Goal: Information Seeking & Learning: Learn about a topic

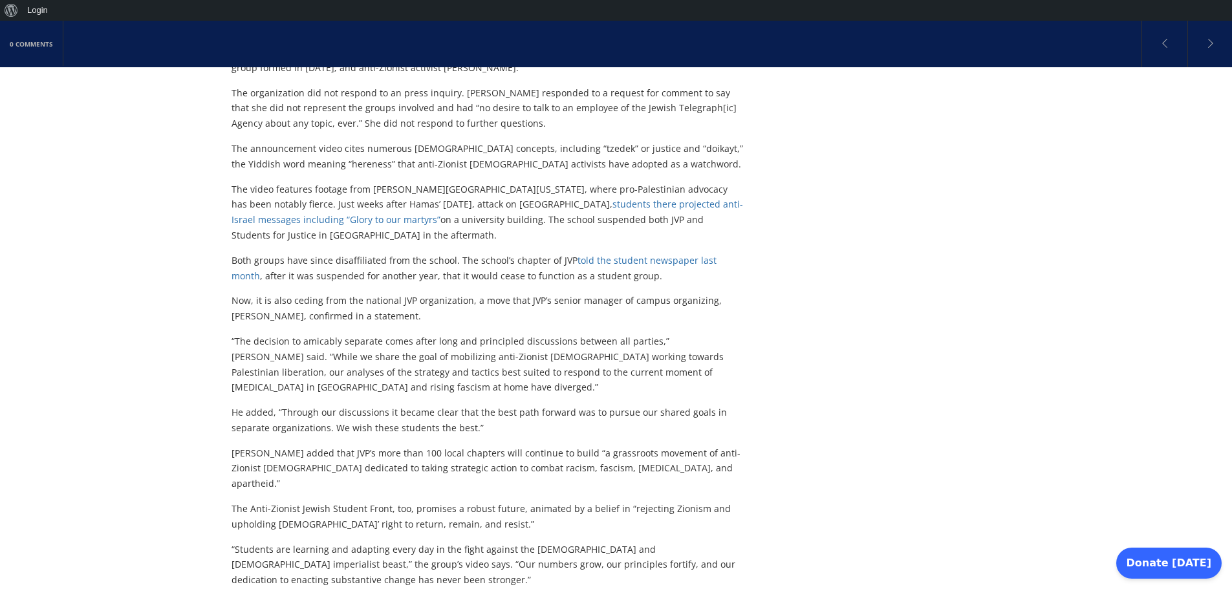
scroll to position [711, 0]
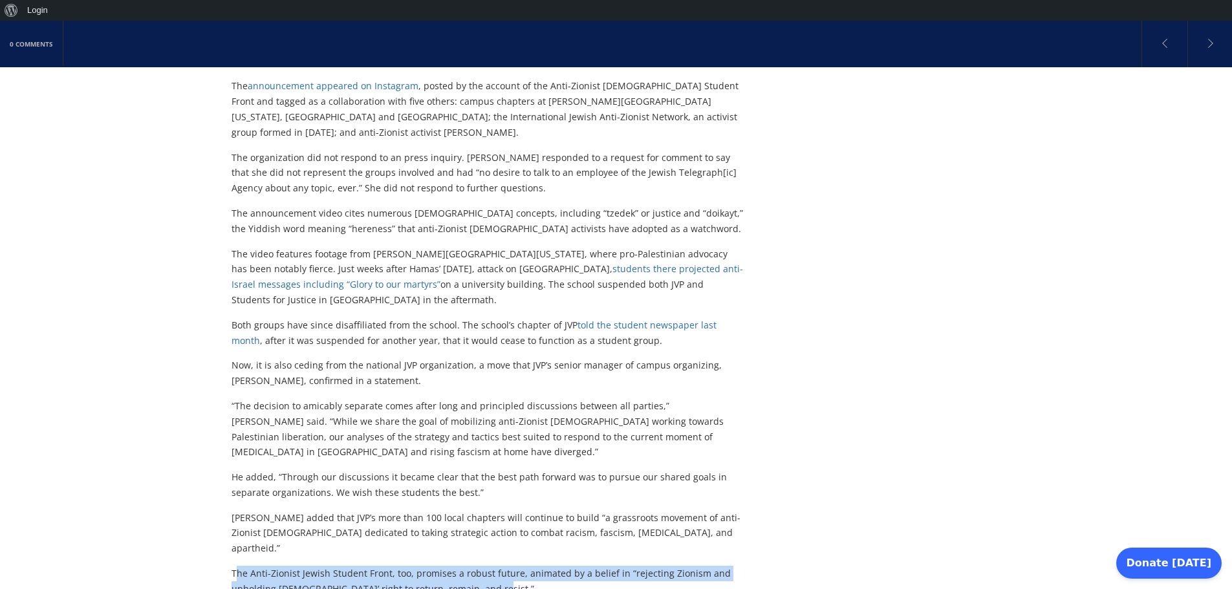
drag, startPoint x: 290, startPoint y: 458, endPoint x: 487, endPoint y: 469, distance: 197.5
click at [487, 566] on p "The Anti-Zionist Jewish Student Front, too, promises a robust future, animated …" at bounding box center [487, 581] width 513 height 31
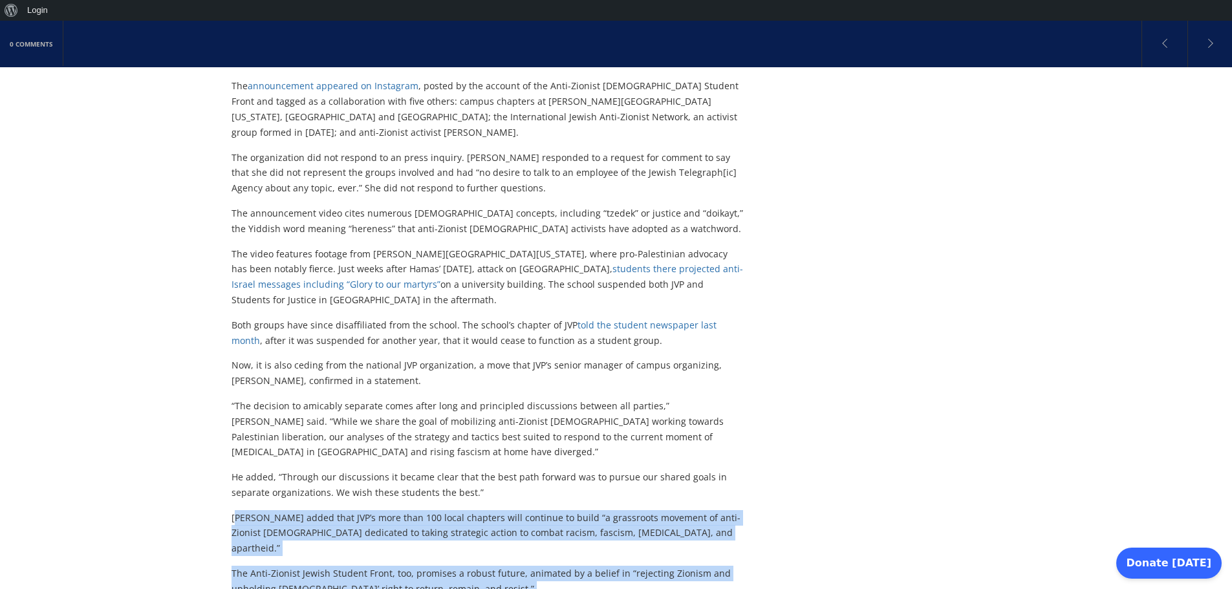
drag, startPoint x: 272, startPoint y: 524, endPoint x: 239, endPoint y: 414, distance: 115.4
click at [239, 414] on div "An anonymous group of [DEMOGRAPHIC_DATA] student activists has broken away from…" at bounding box center [487, 197] width 513 height 909
click at [363, 510] on p "[PERSON_NAME] added that JVP’s more than 100 local chapters will continue to bu…" at bounding box center [487, 533] width 513 height 46
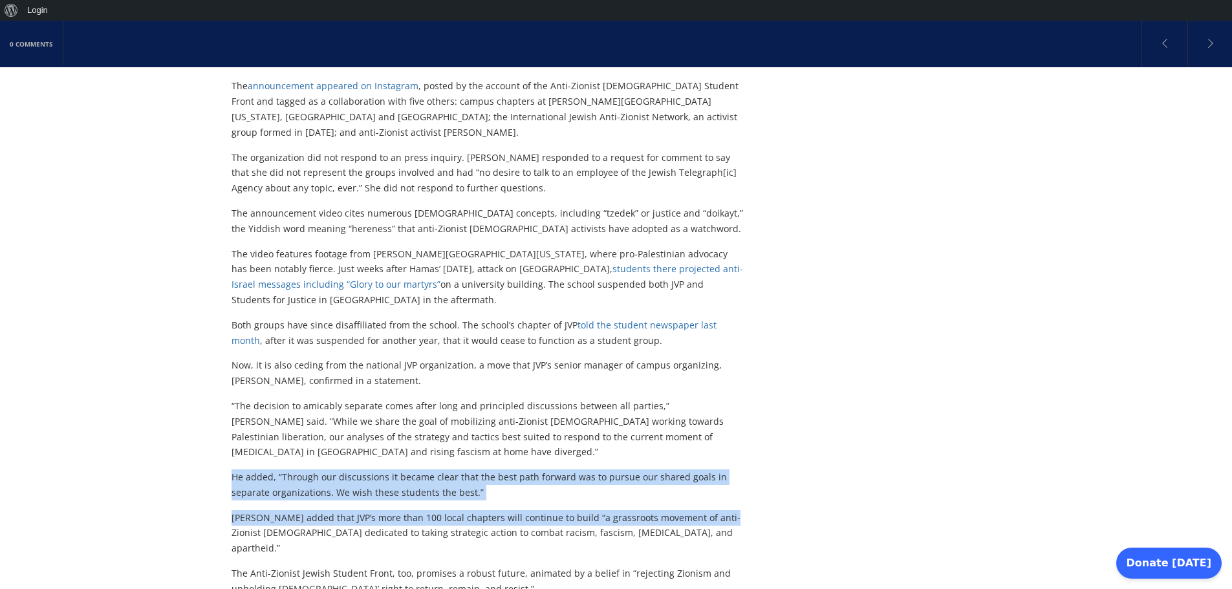
drag, startPoint x: 228, startPoint y: 380, endPoint x: 709, endPoint y: 414, distance: 482.9
click at [709, 414] on div "0 Comments Spurning [DEMOGRAPHIC_DATA] Voice for Peace as insufficiently radica…" at bounding box center [616, 413] width 1232 height 2014
click at [213, 419] on div "0 Comments Spurning [DEMOGRAPHIC_DATA] Voice for Peace as insufficiently radica…" at bounding box center [616, 413] width 1232 height 2014
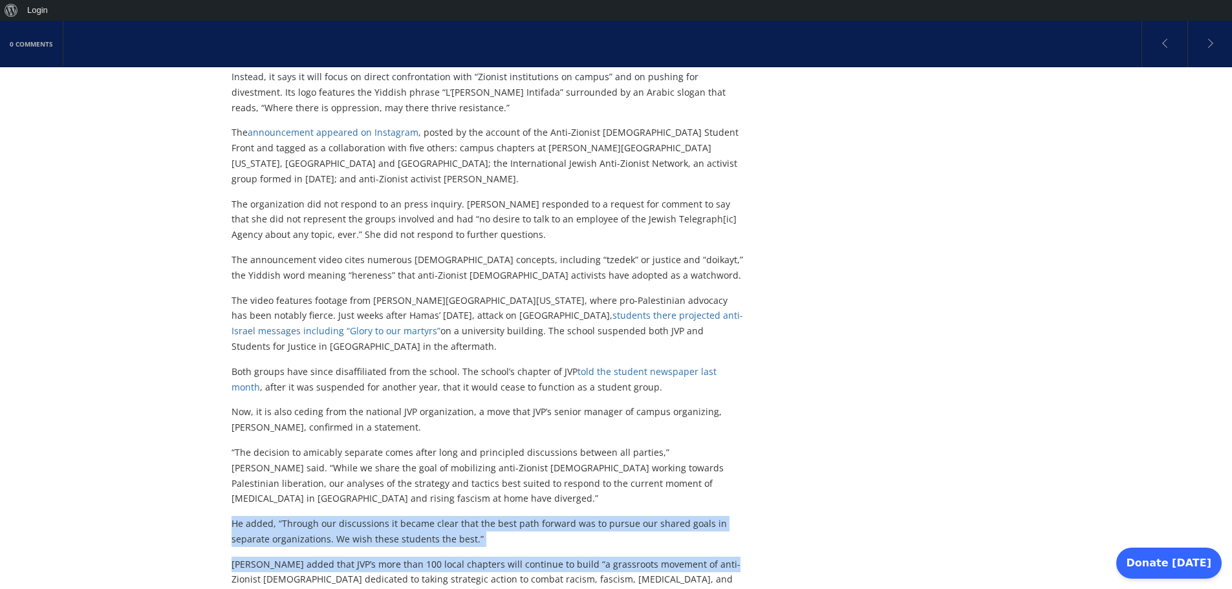
scroll to position [582, 0]
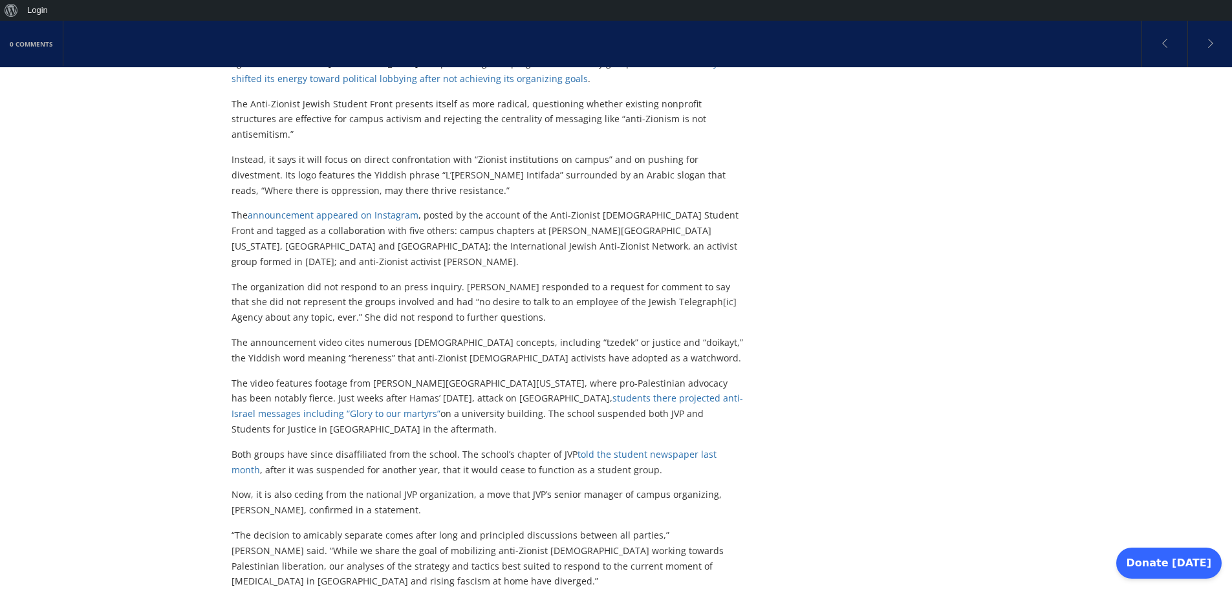
click at [308, 528] on p "“The decision to amicably separate comes after long and principled discussions …" at bounding box center [487, 558] width 513 height 61
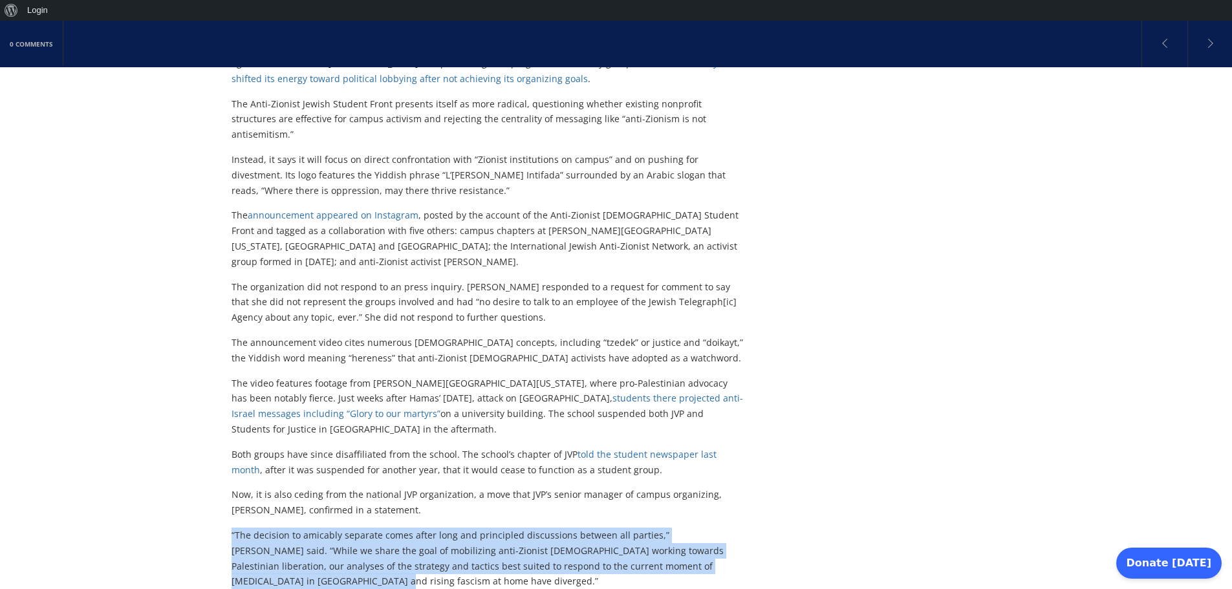
drag, startPoint x: 232, startPoint y: 449, endPoint x: 827, endPoint y: 482, distance: 595.8
click at [827, 482] on div "Spurning [DEMOGRAPHIC_DATA] Voice for Peace as insufficiently radical, new [DEM…" at bounding box center [615, 566] width 769 height 1968
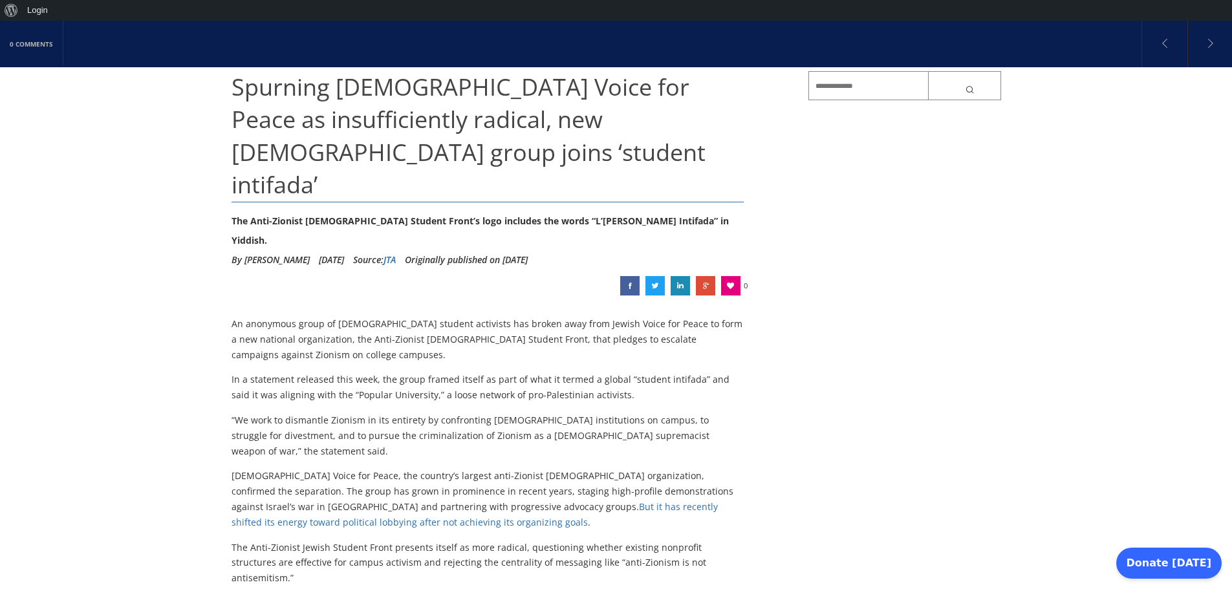
scroll to position [129, 0]
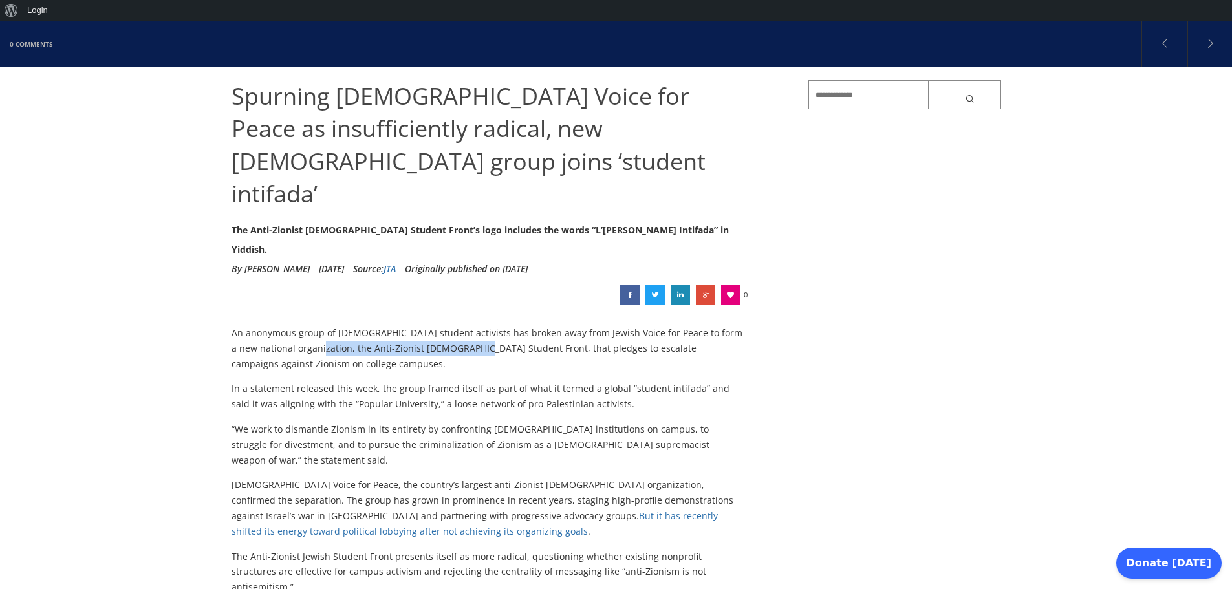
drag, startPoint x: 304, startPoint y: 299, endPoint x: 454, endPoint y: 295, distance: 150.1
click at [454, 325] on p "An anonymous group of [DEMOGRAPHIC_DATA] student activists has broken away from…" at bounding box center [487, 348] width 513 height 46
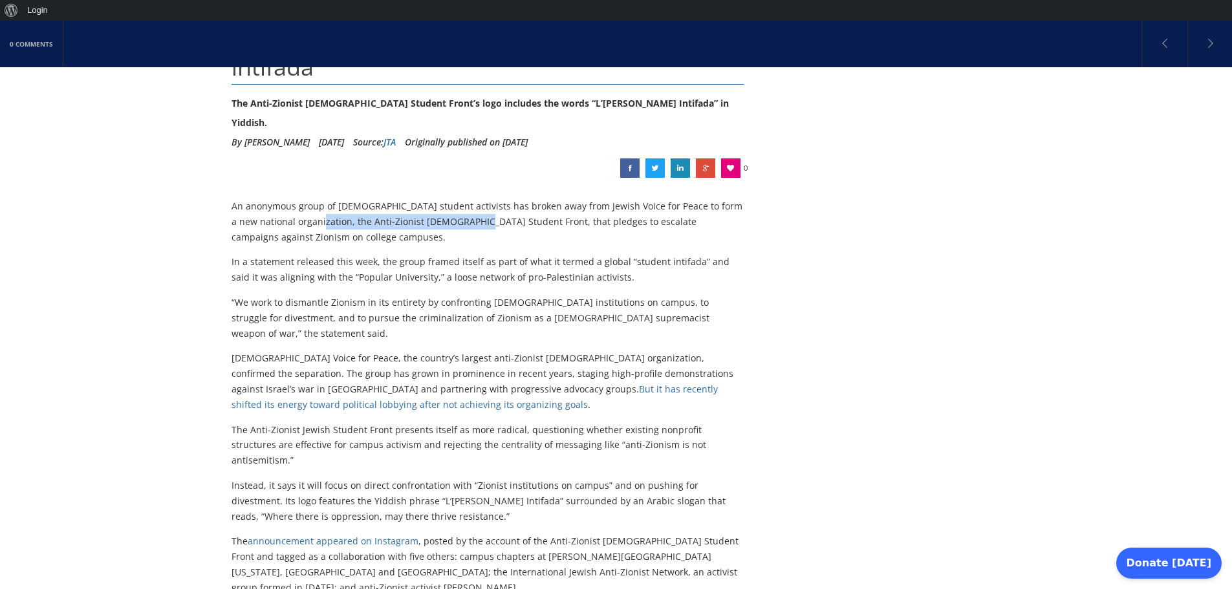
scroll to position [259, 0]
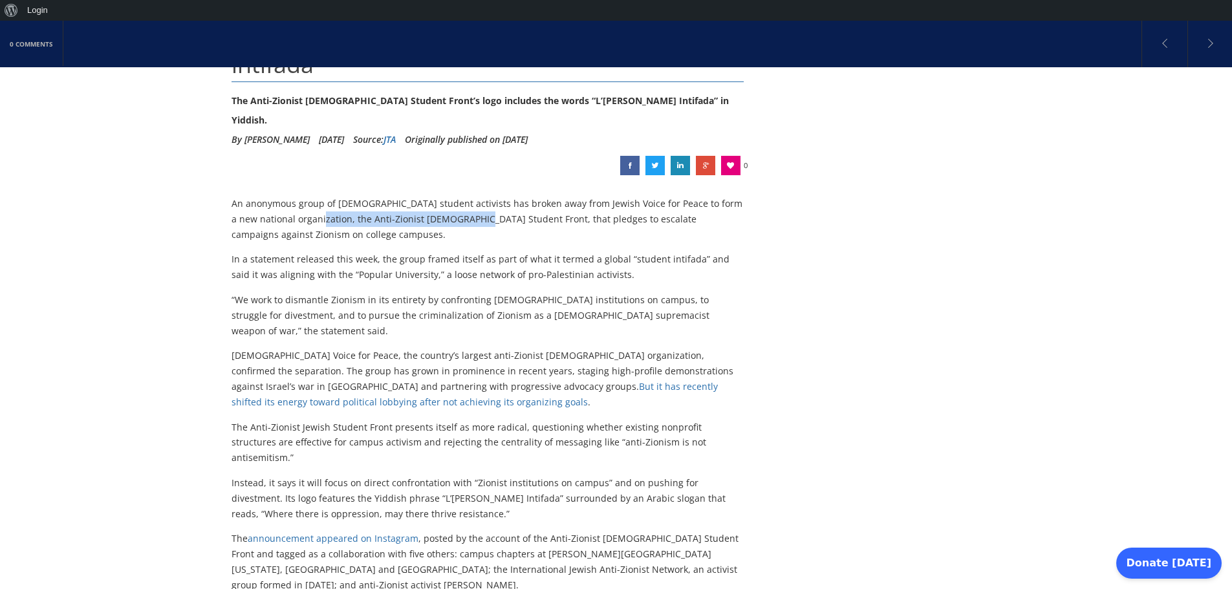
click at [354, 532] on link "announcement appeared on Instagram" at bounding box center [333, 538] width 171 height 12
